Goal: Information Seeking & Learning: Learn about a topic

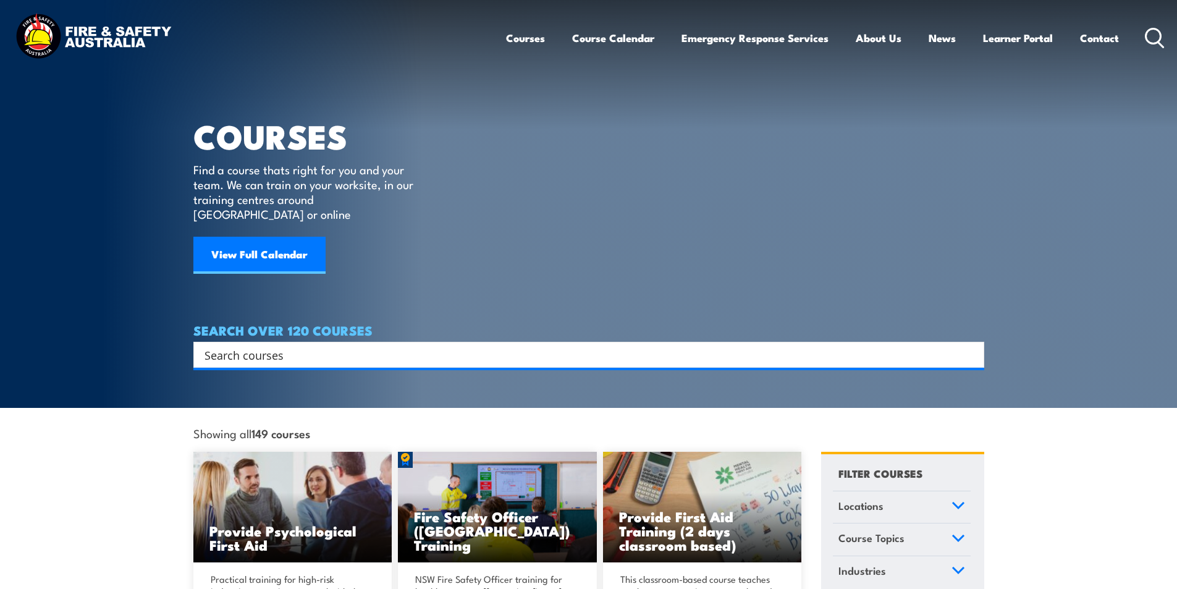
click at [300, 345] on input "Search input" at bounding box center [580, 354] width 752 height 19
click at [301, 345] on input "Search input" at bounding box center [580, 354] width 752 height 19
click at [266, 345] on input "Search input" at bounding box center [580, 354] width 752 height 19
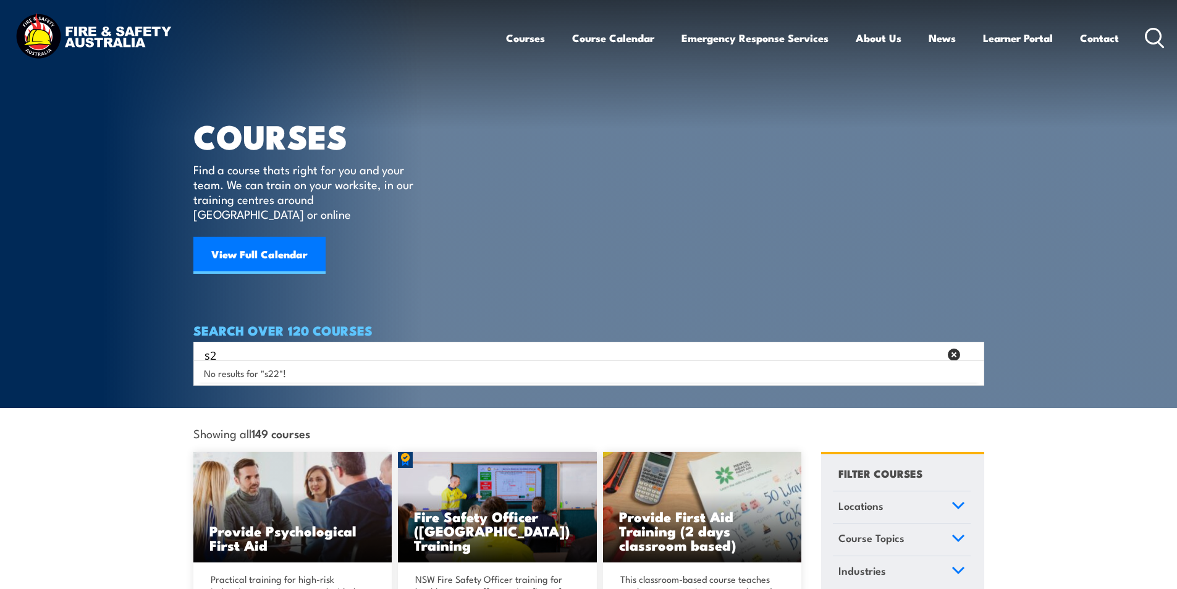
type input "s"
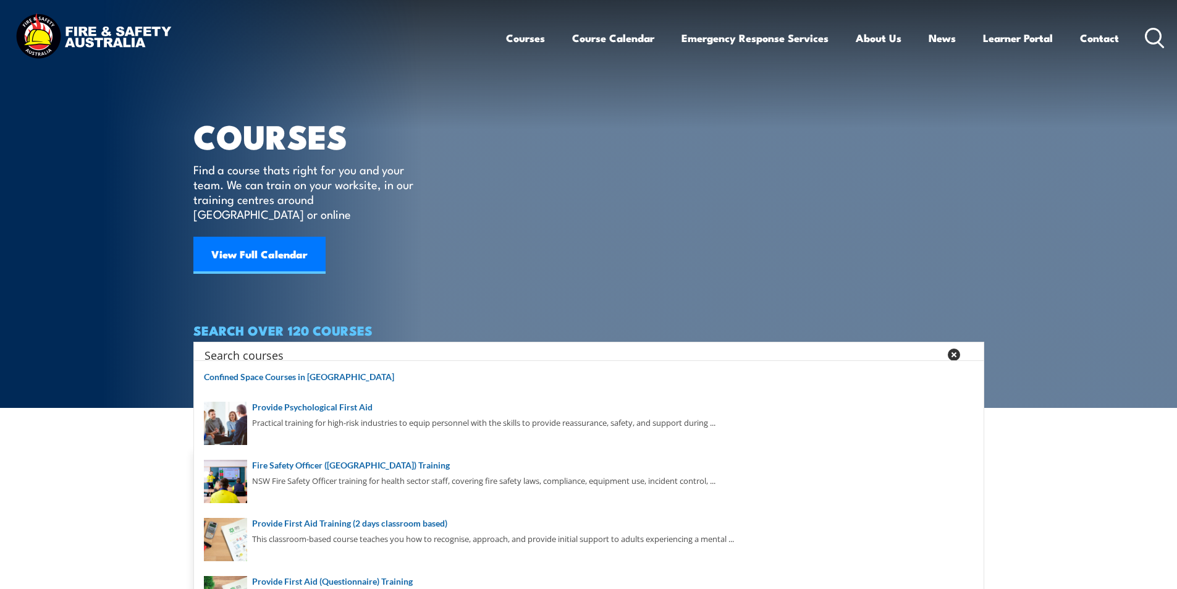
click at [311, 347] on input "Search input" at bounding box center [571, 354] width 735 height 19
click at [1101, 40] on link "Contact" at bounding box center [1099, 38] width 39 height 33
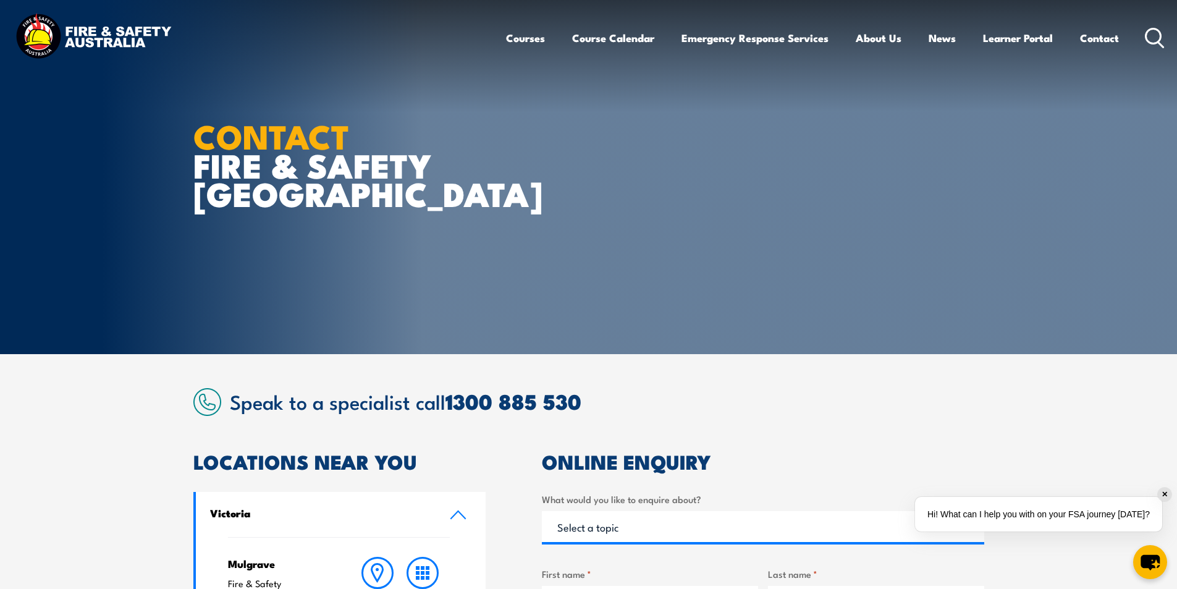
drag, startPoint x: 1155, startPoint y: 35, endPoint x: 1073, endPoint y: 85, distance: 96.2
click at [1155, 35] on icon at bounding box center [1154, 38] width 20 height 20
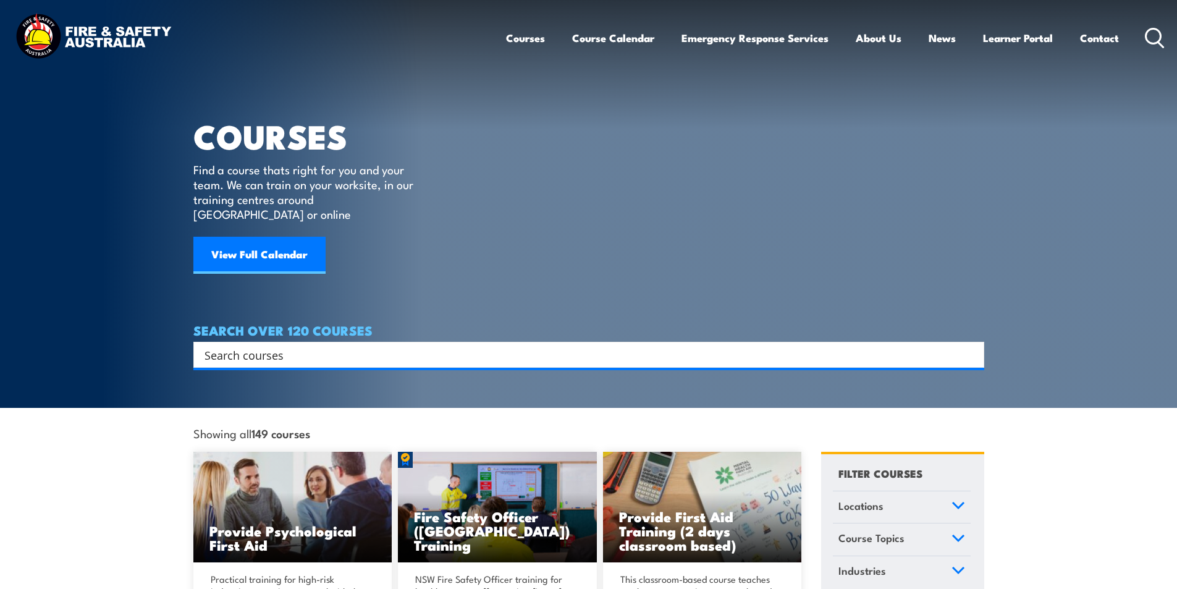
click at [267, 345] on input "Search input" at bounding box center [580, 354] width 752 height 19
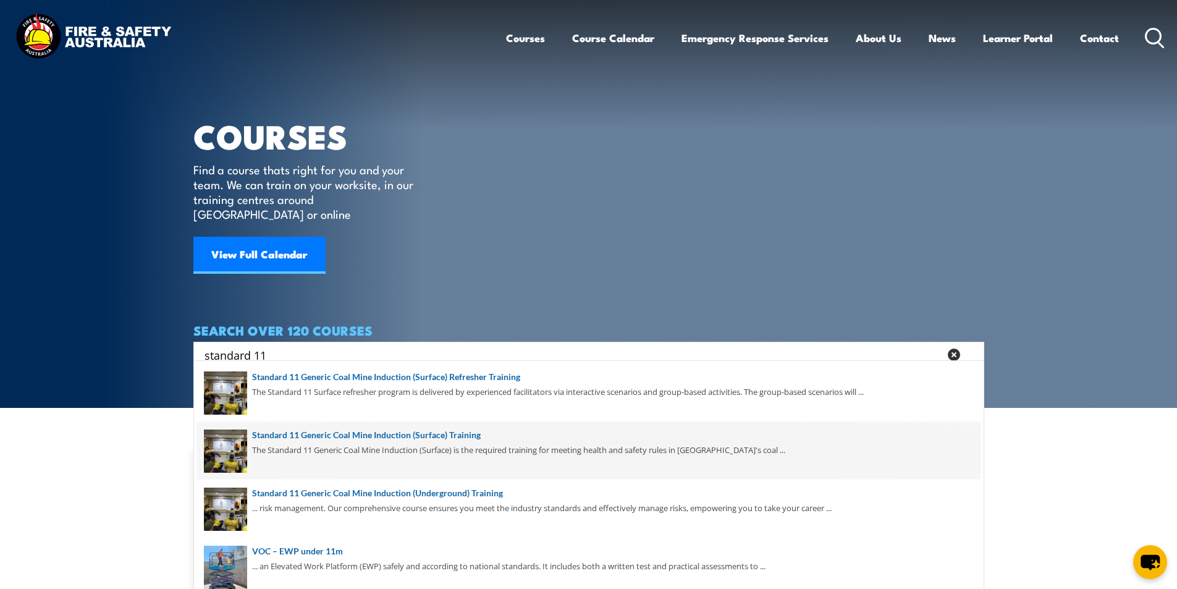
type input "standard 11"
click at [466, 430] on span at bounding box center [588, 450] width 783 height 58
click at [460, 433] on span at bounding box center [588, 450] width 783 height 58
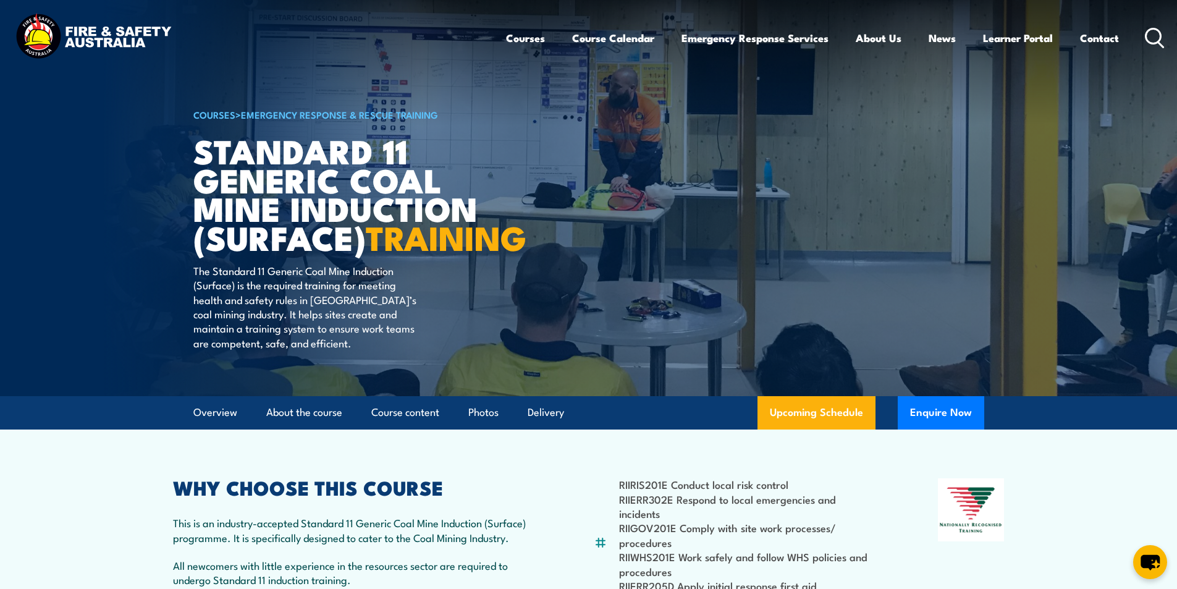
click at [1149, 36] on icon at bounding box center [1154, 38] width 20 height 20
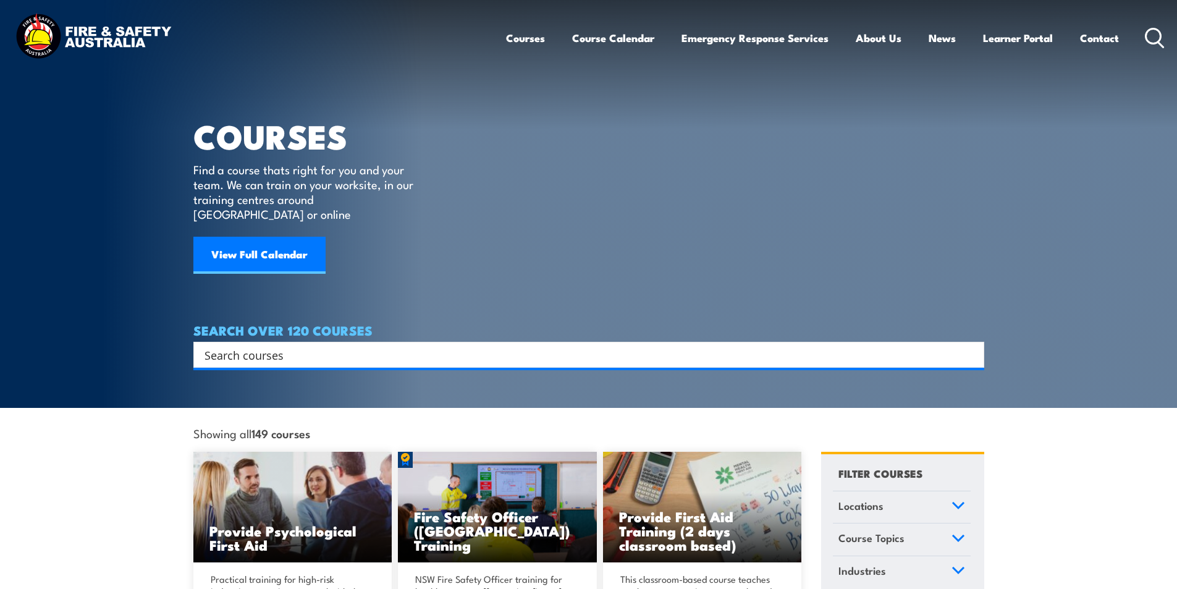
click at [1154, 33] on icon at bounding box center [1154, 38] width 20 height 20
click at [233, 345] on input "Search input" at bounding box center [580, 354] width 752 height 19
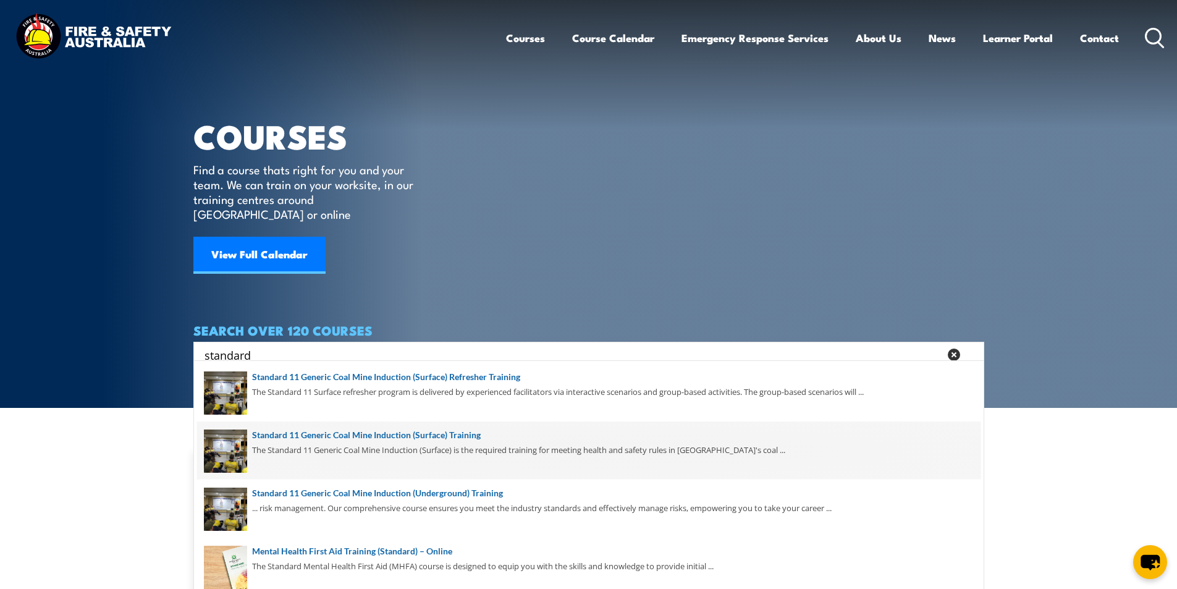
type input "standard"
click at [464, 433] on span at bounding box center [588, 450] width 783 height 58
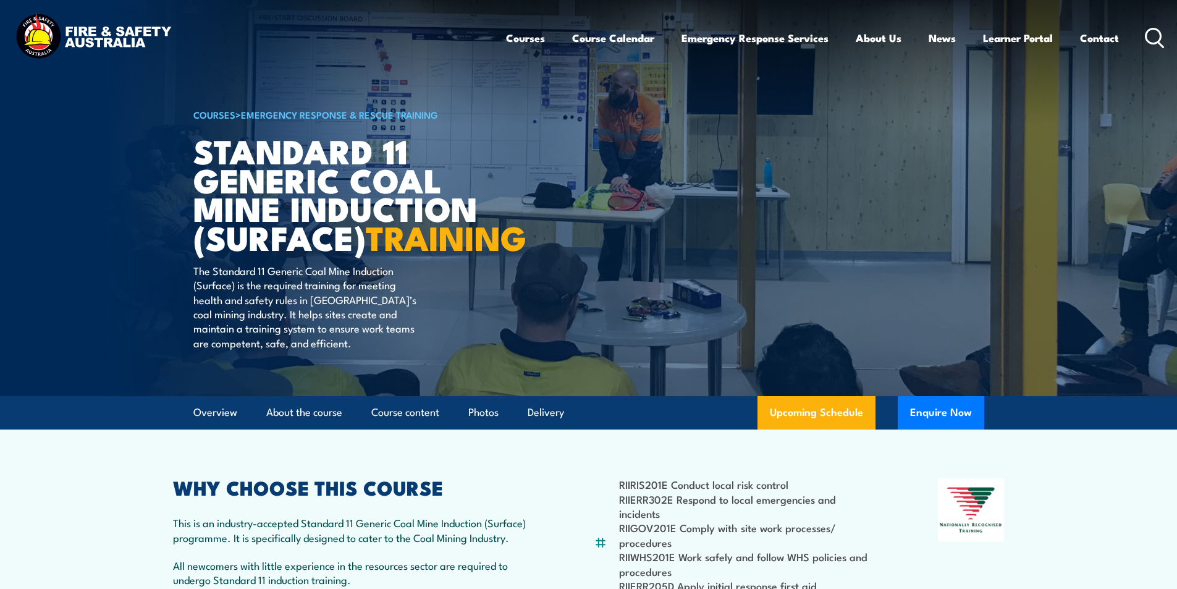
scroll to position [247, 0]
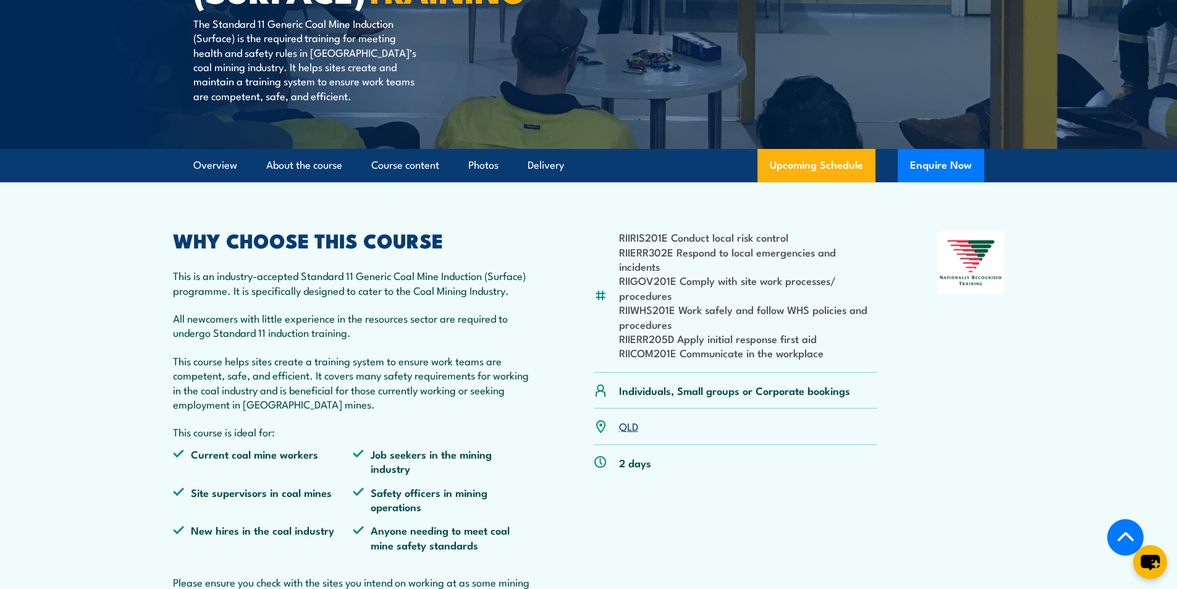
click at [633, 433] on link "QLD" at bounding box center [628, 425] width 19 height 15
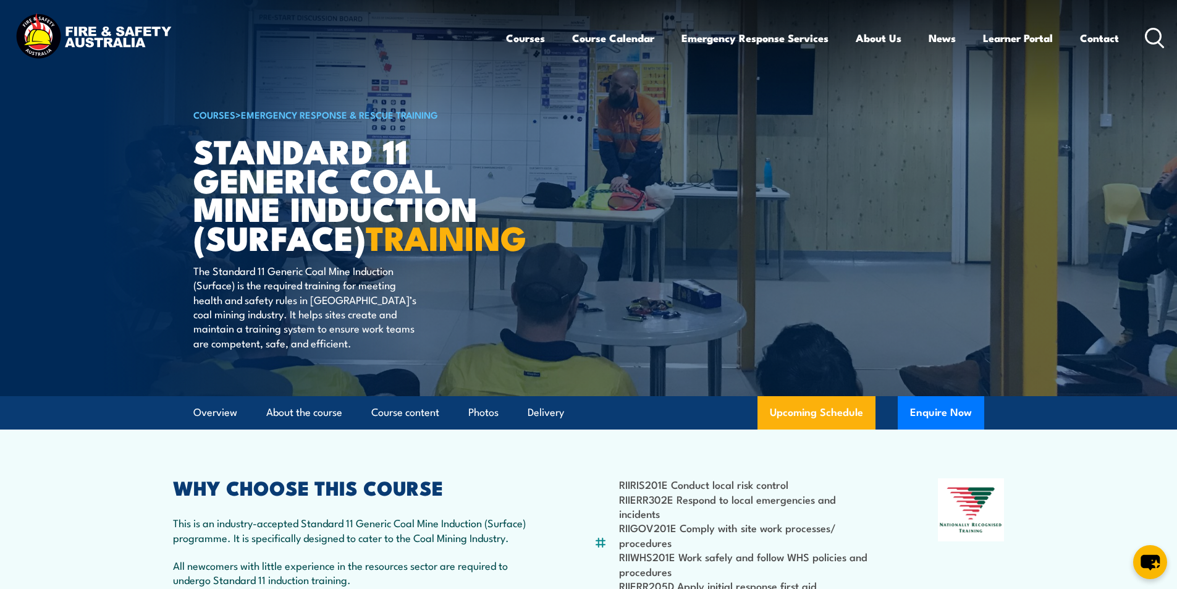
click at [1152, 38] on icon at bounding box center [1154, 38] width 20 height 20
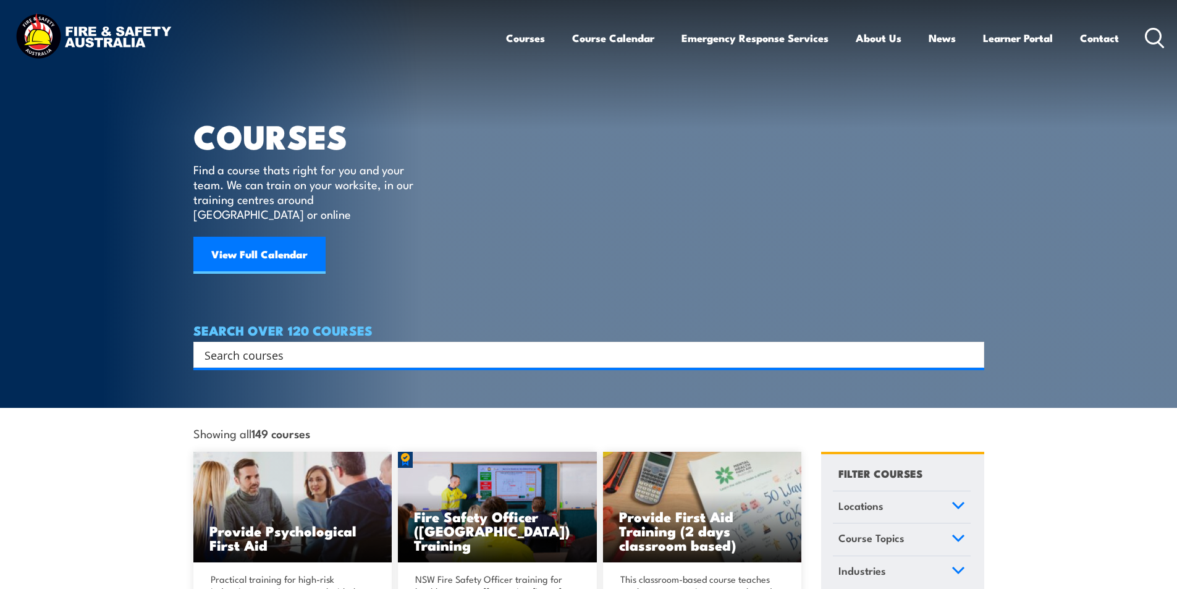
click at [259, 345] on input "Search input" at bounding box center [580, 354] width 752 height 19
type input "t"
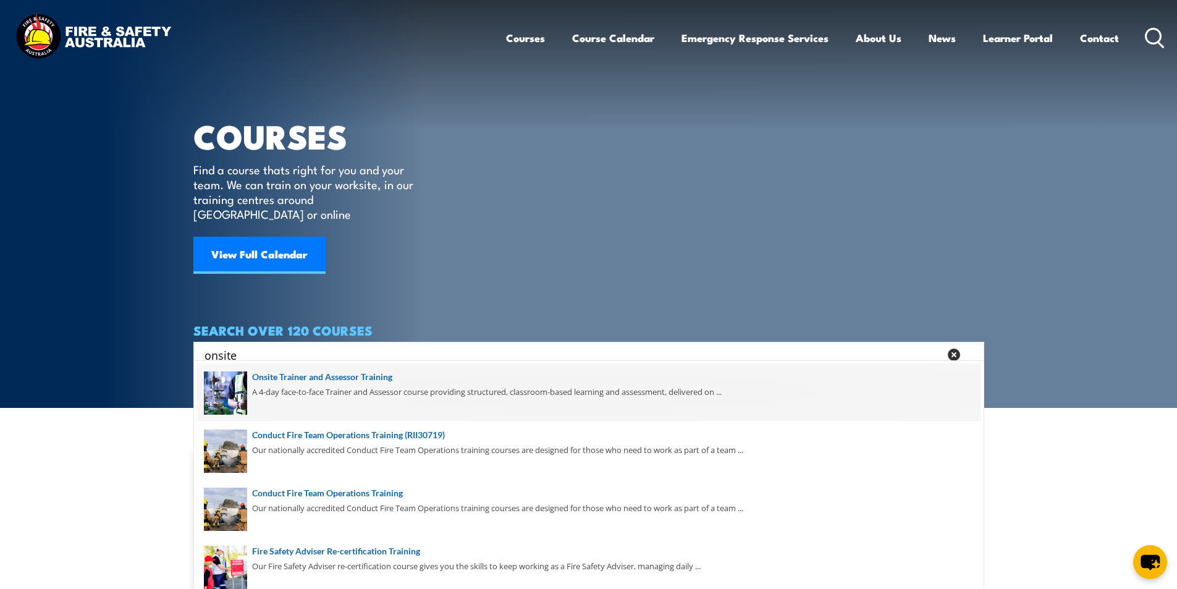
type input "onsite"
click at [374, 380] on span at bounding box center [588, 392] width 783 height 58
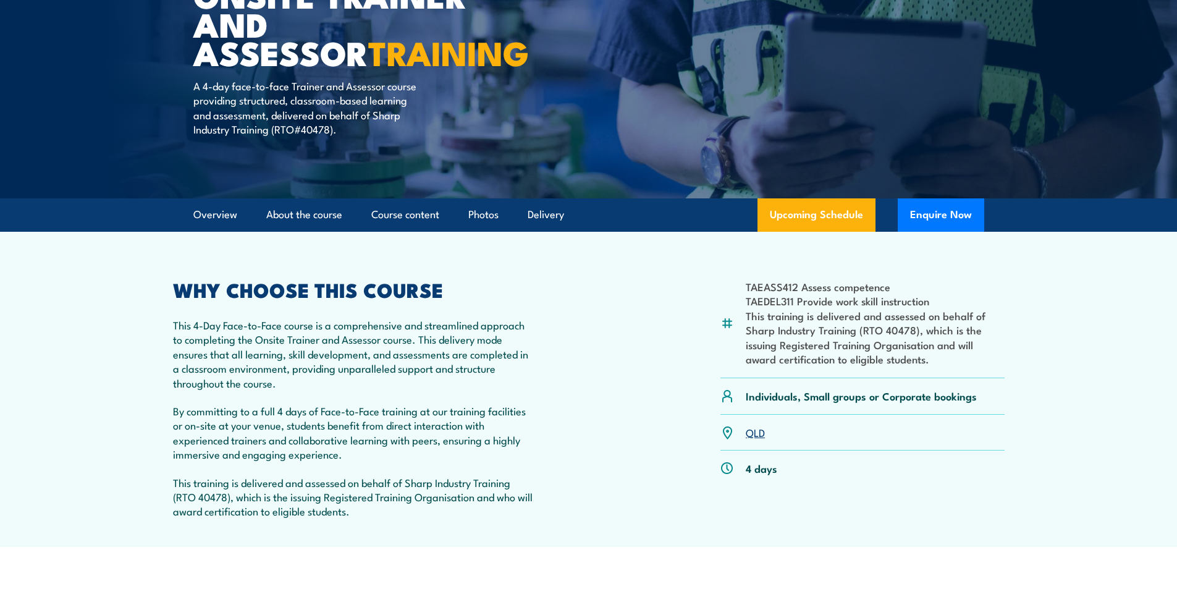
scroll to position [247, 0]
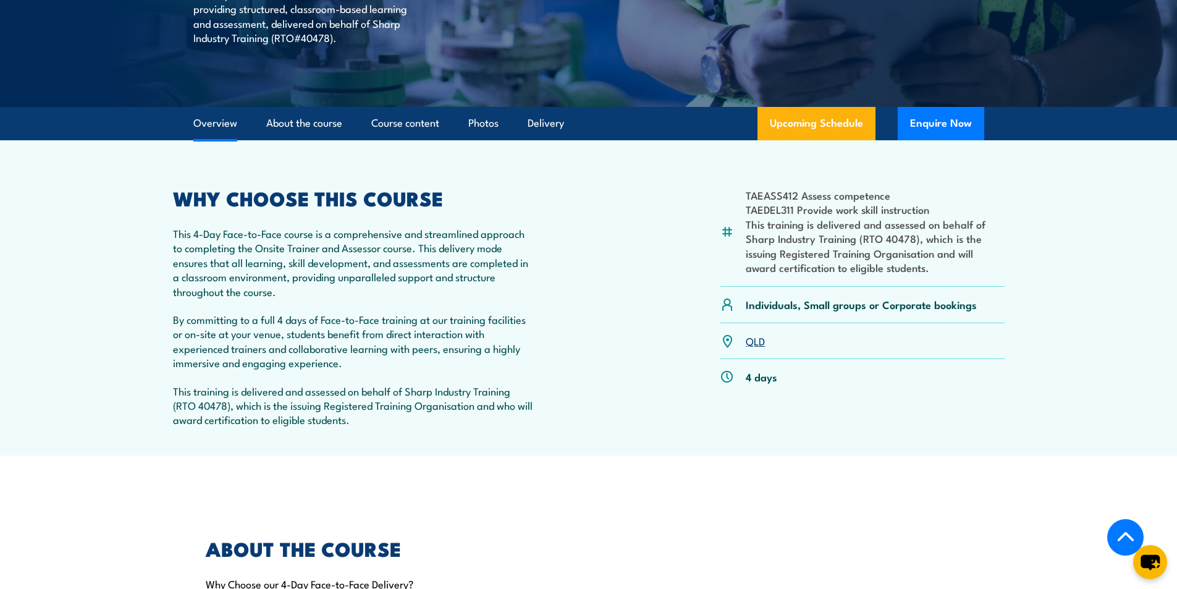
drag, startPoint x: 757, startPoint y: 342, endPoint x: 885, endPoint y: 332, distance: 128.2
click at [757, 342] on link "QLD" at bounding box center [754, 340] width 19 height 15
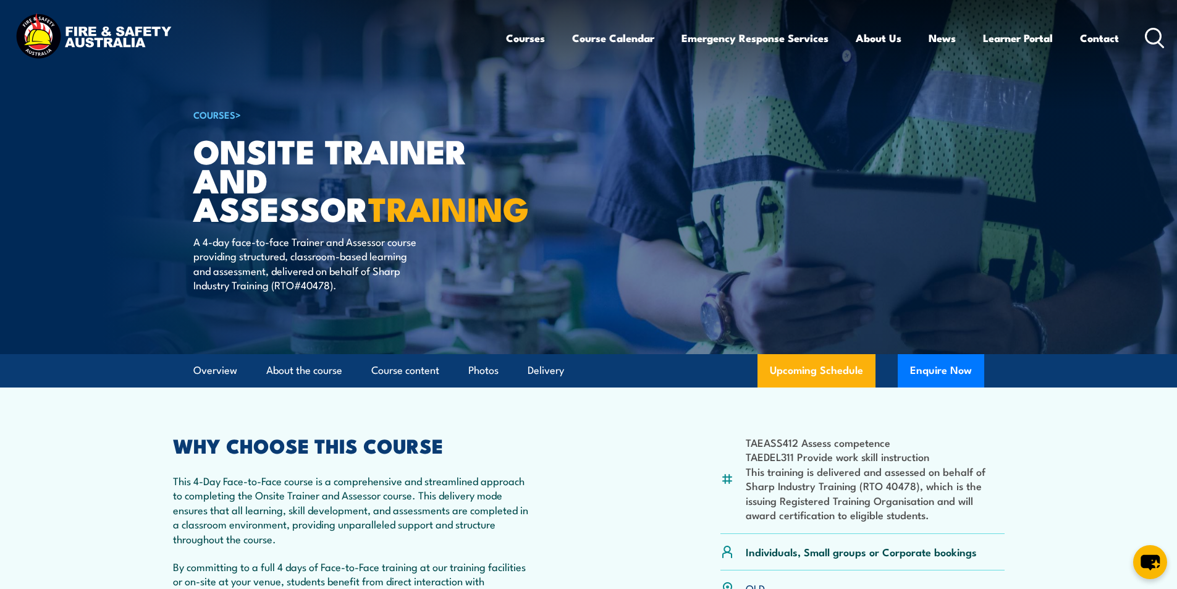
click at [1152, 35] on icon at bounding box center [1154, 38] width 20 height 20
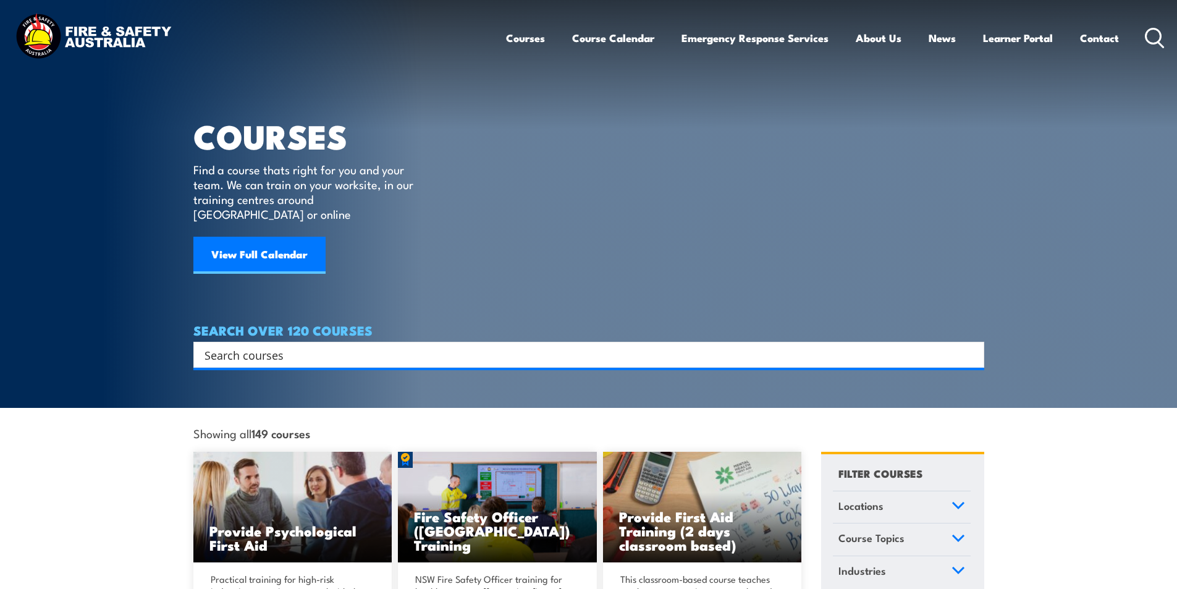
click at [279, 342] on div "Search" at bounding box center [588, 355] width 791 height 26
click at [219, 345] on input "Search input" at bounding box center [580, 354] width 752 height 19
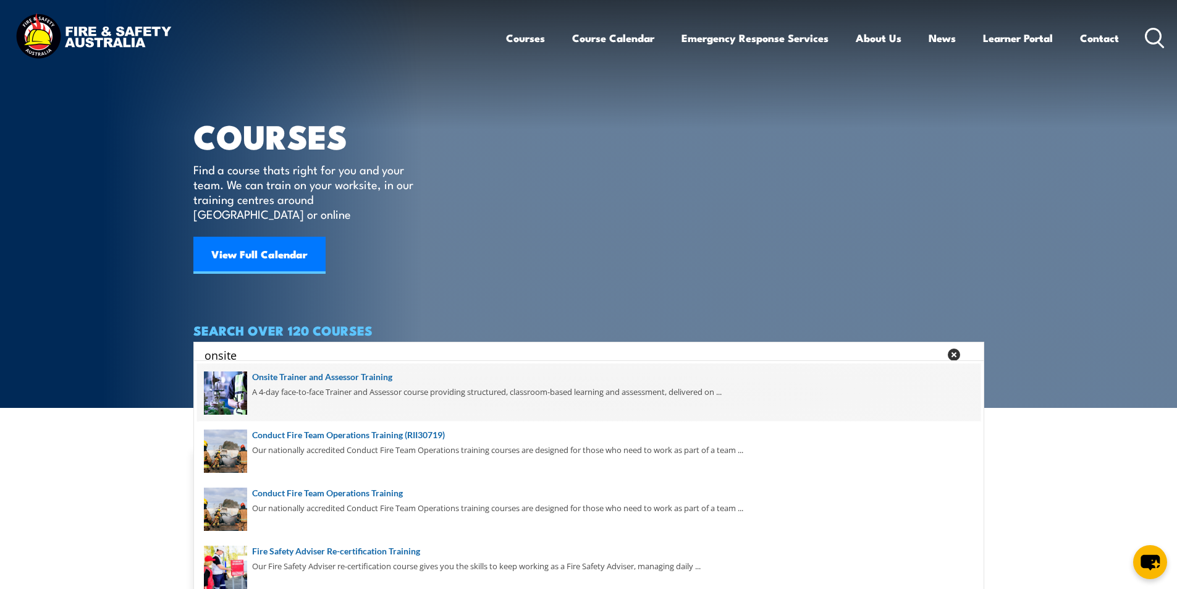
type input "onsite"
click at [370, 376] on span at bounding box center [588, 392] width 783 height 58
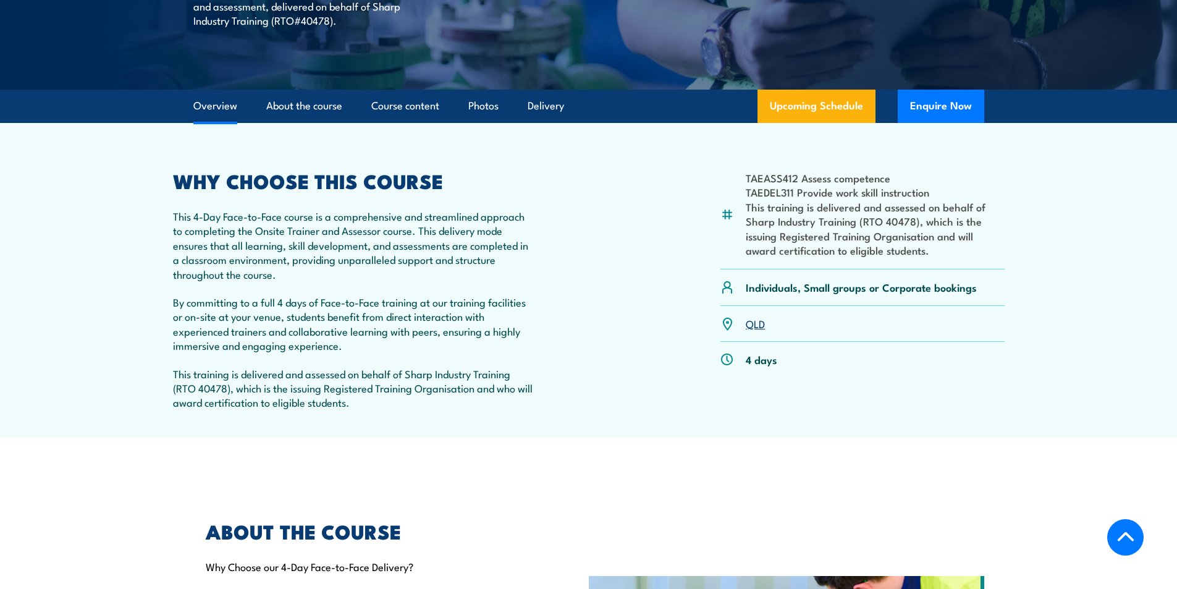
scroll to position [309, 0]
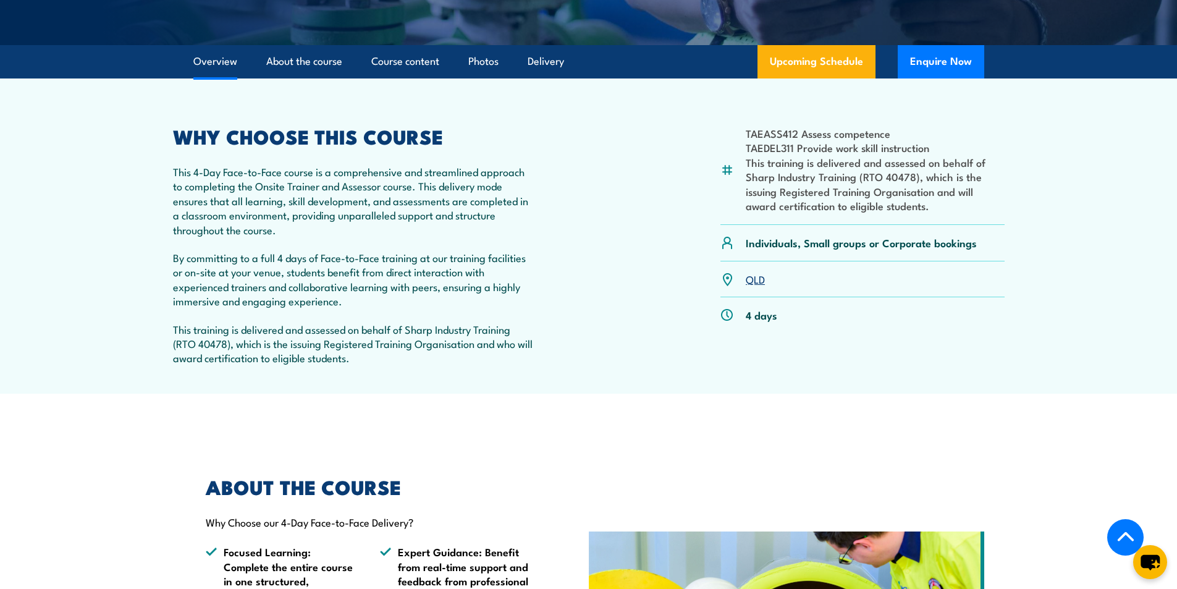
click at [758, 279] on link "QLD" at bounding box center [754, 278] width 19 height 15
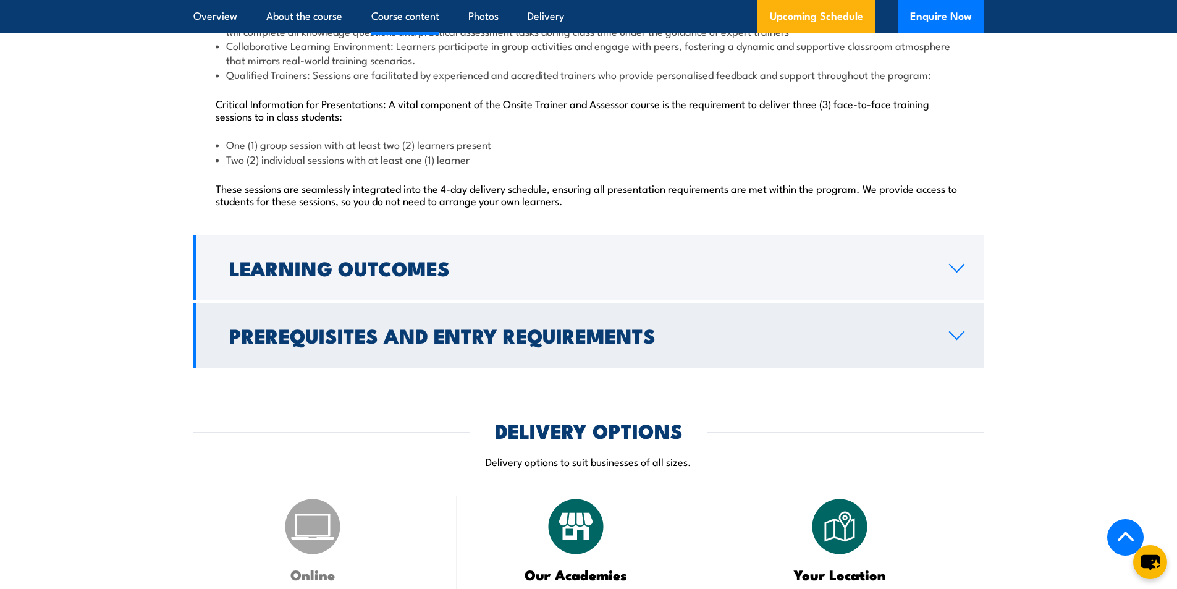
scroll to position [1429, 0]
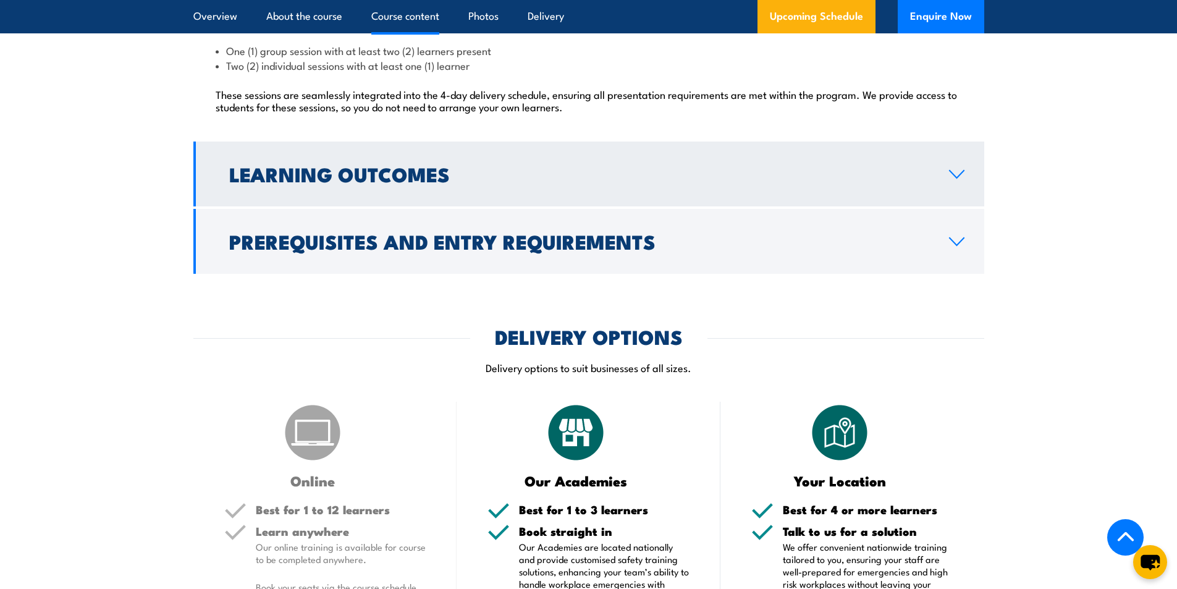
click at [957, 174] on icon at bounding box center [956, 174] width 17 height 10
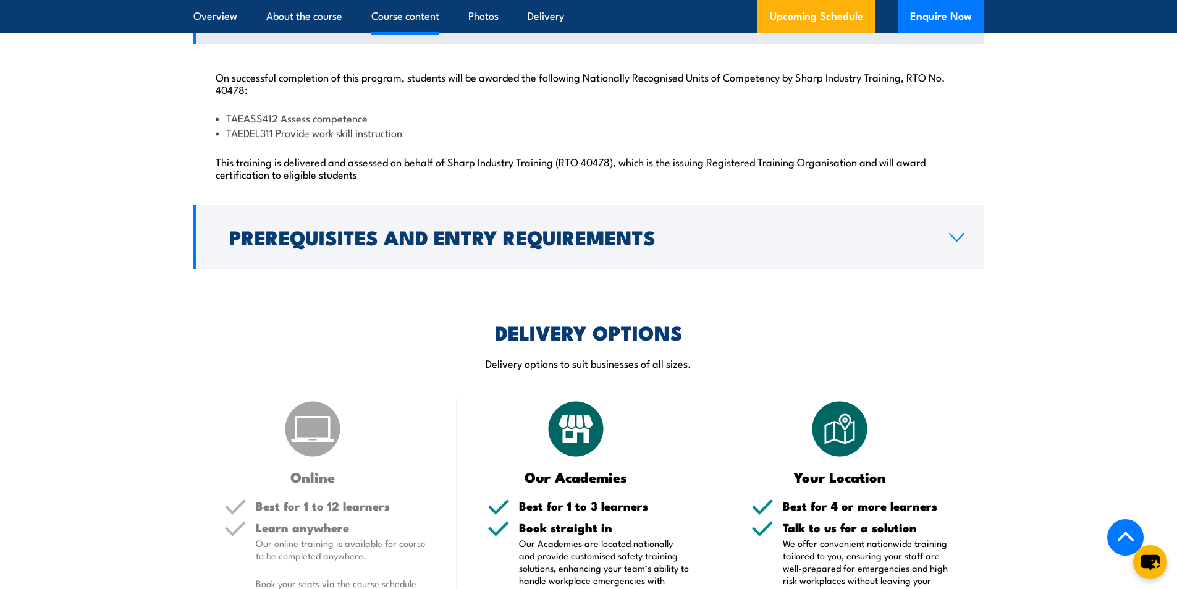
scroll to position [1290, 0]
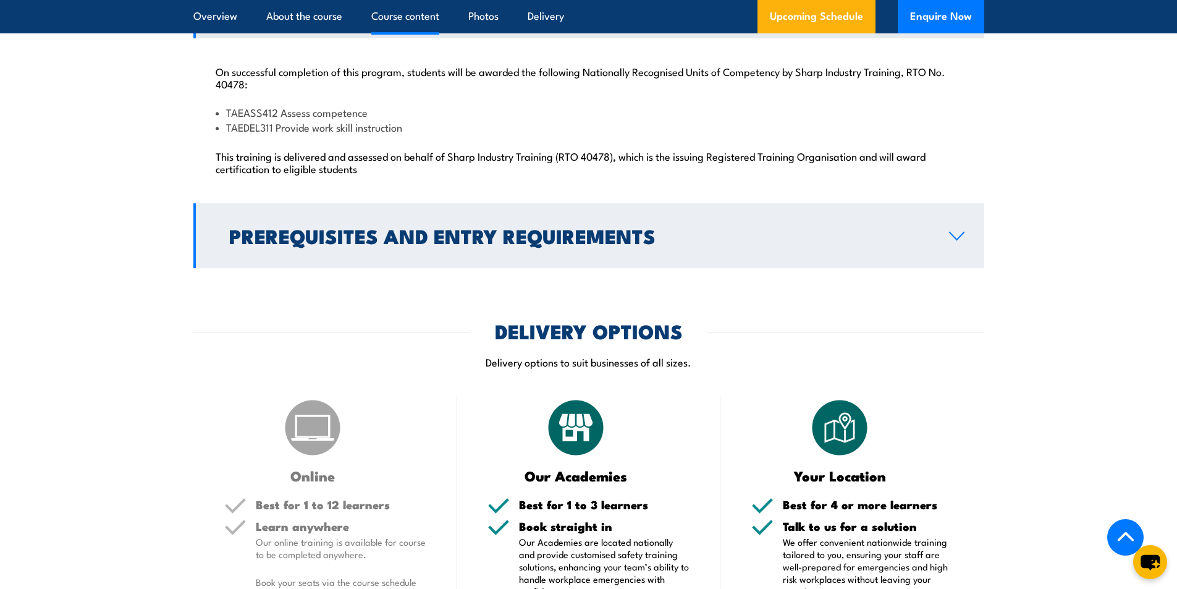
click at [954, 232] on icon at bounding box center [956, 236] width 17 height 10
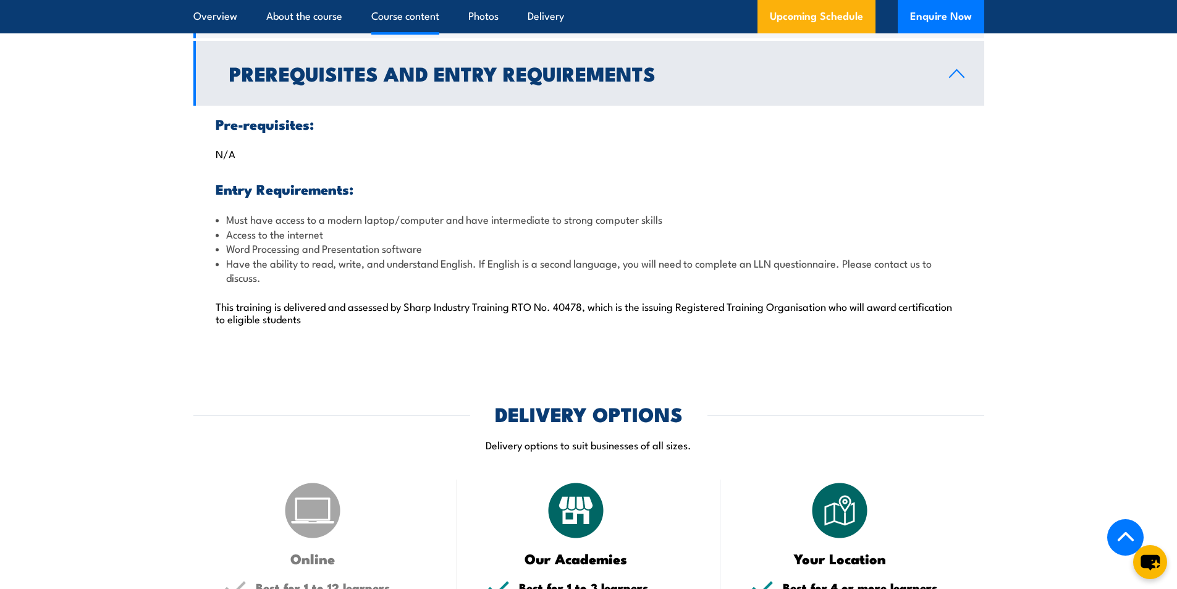
scroll to position [1043, 0]
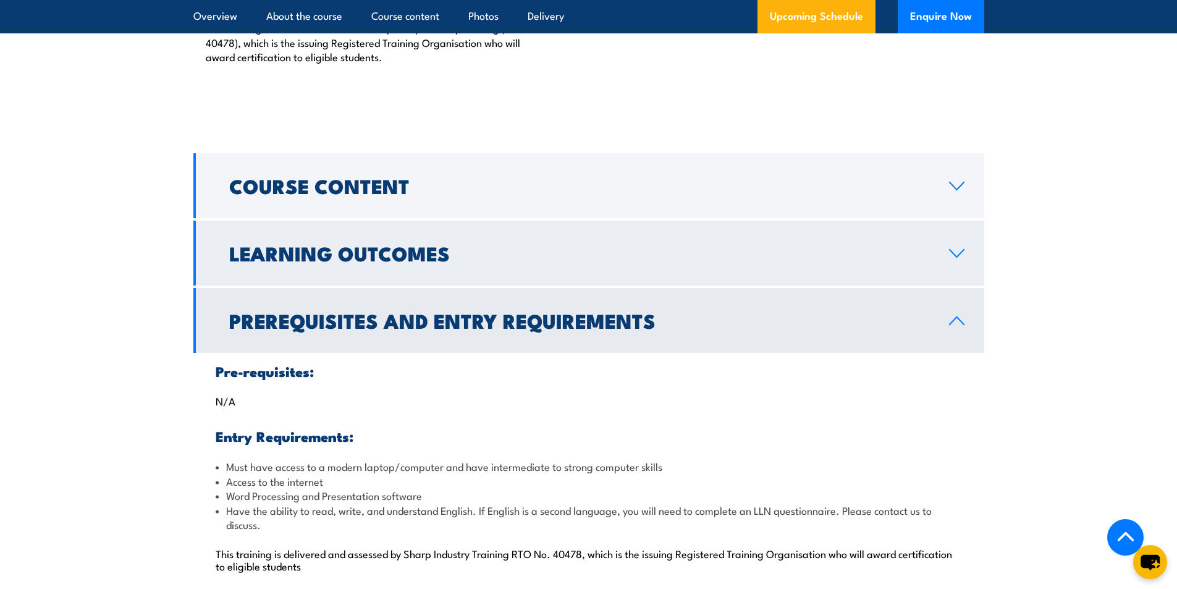
click at [959, 246] on link "Learning Outcomes" at bounding box center [588, 252] width 791 height 65
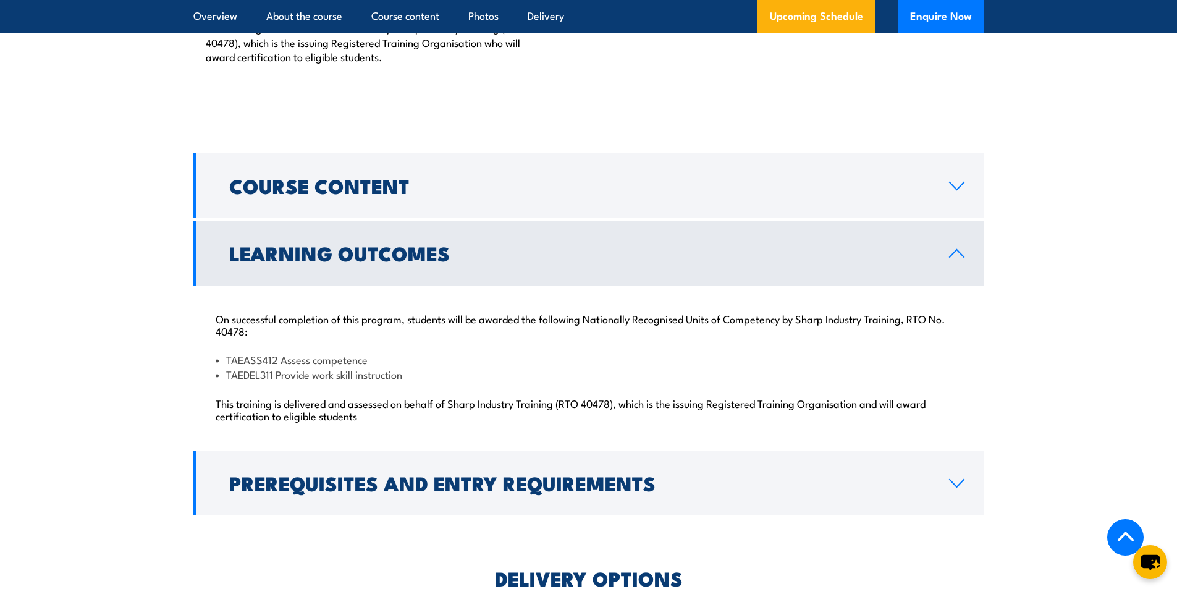
click at [957, 249] on icon at bounding box center [956, 253] width 17 height 10
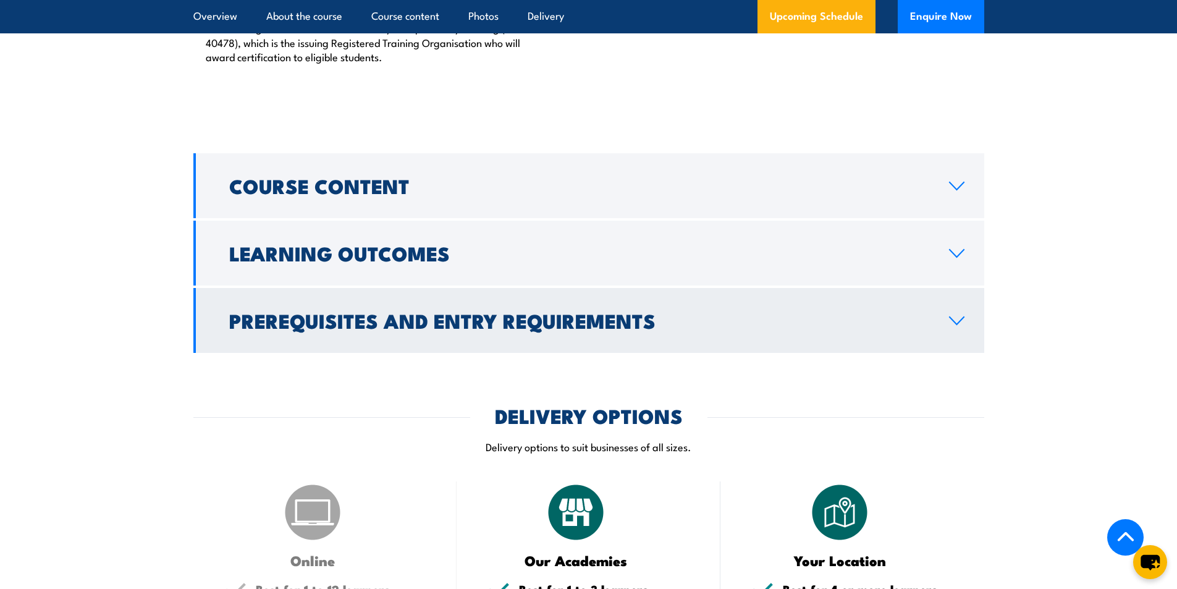
click at [957, 322] on icon at bounding box center [956, 321] width 17 height 10
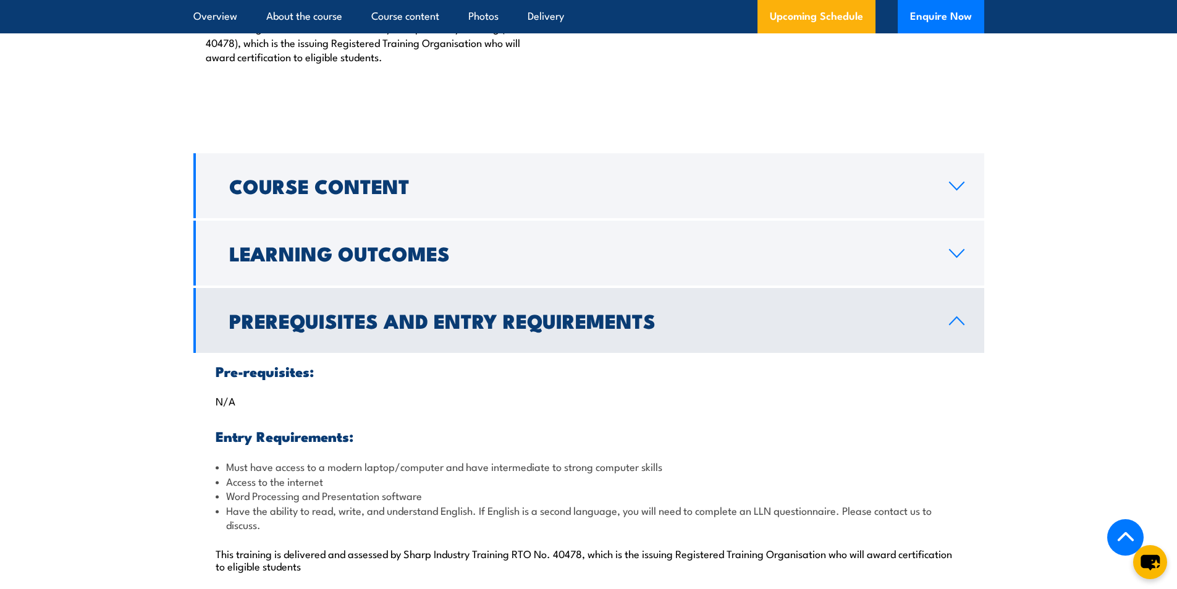
click at [960, 319] on icon at bounding box center [956, 321] width 17 height 10
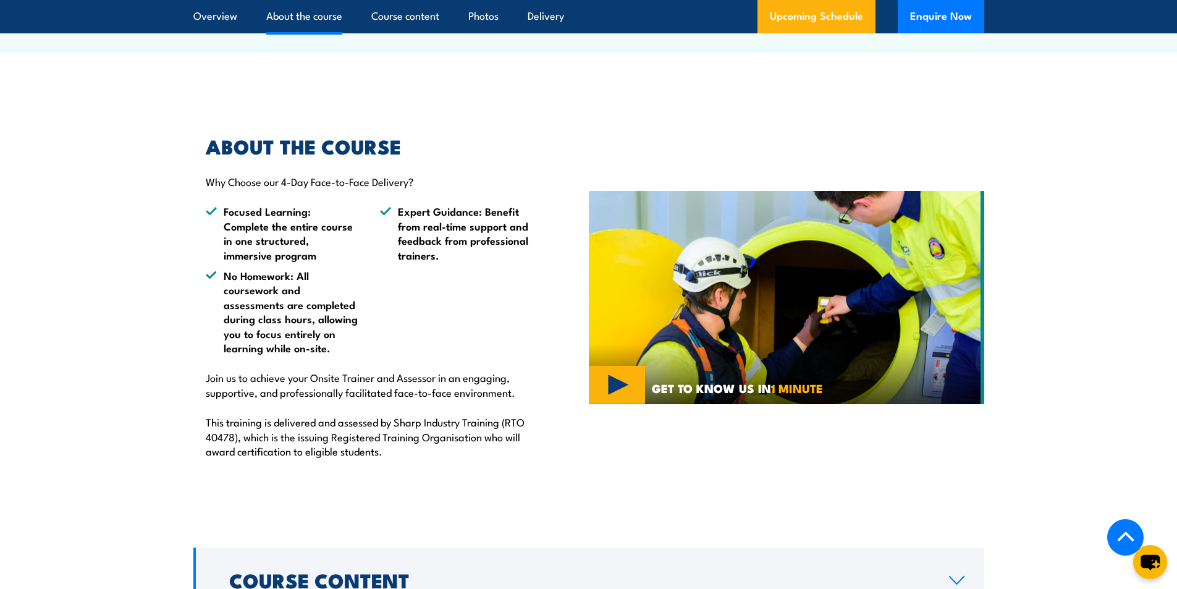
scroll to position [487, 0]
